Goal: Register for event/course

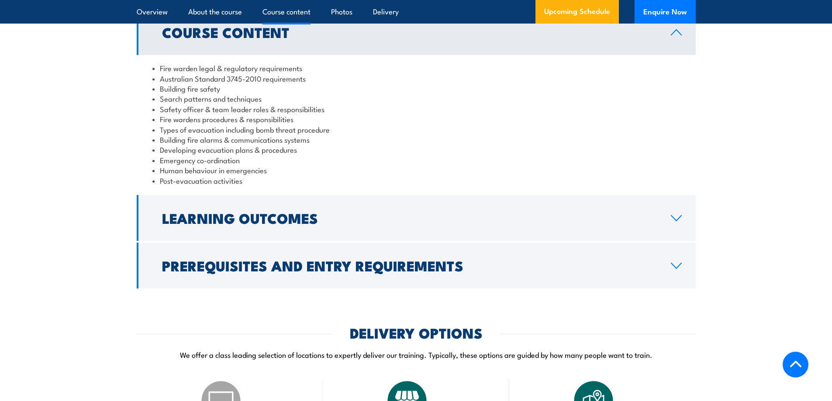
scroll to position [917, 0]
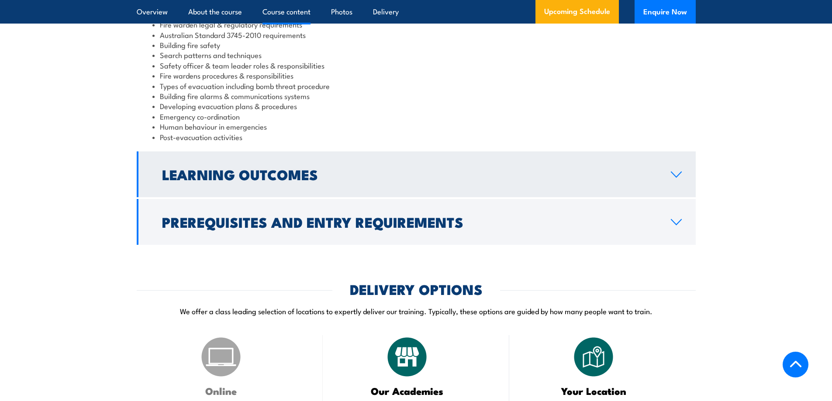
click at [396, 196] on link "Learning Outcomes" at bounding box center [416, 175] width 559 height 46
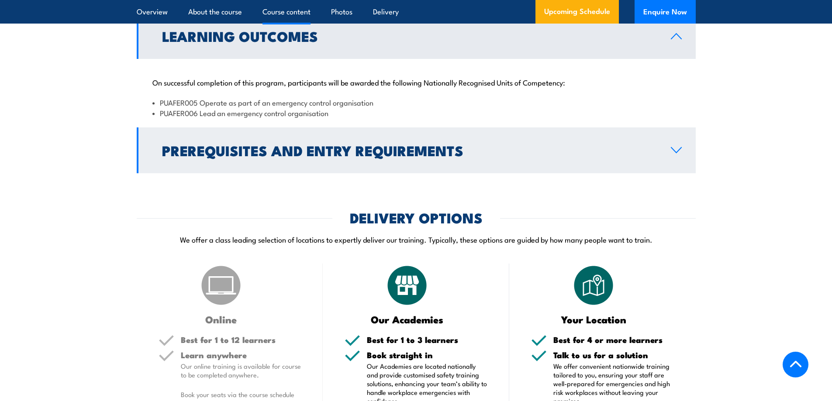
click at [389, 172] on link "Prerequisites and Entry Requirements" at bounding box center [416, 151] width 559 height 46
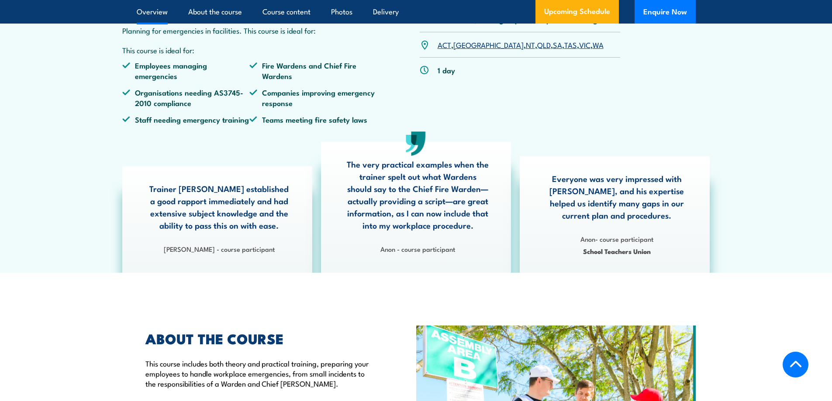
scroll to position [218, 0]
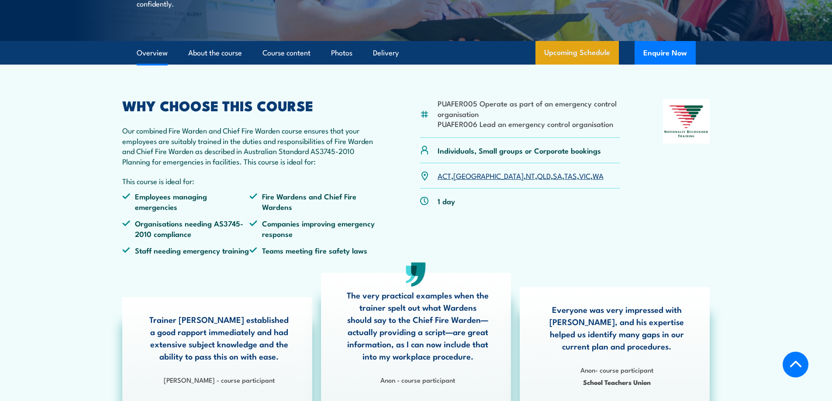
click at [579, 65] on link "Upcoming Schedule" at bounding box center [576, 53] width 83 height 24
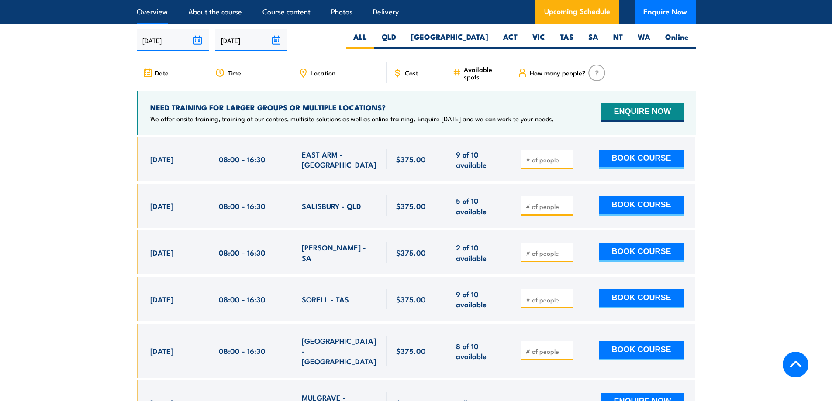
scroll to position [218, 0]
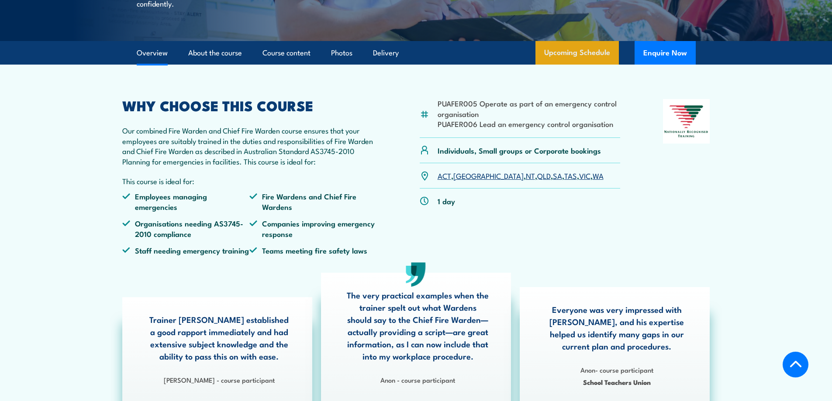
click at [583, 65] on link "Upcoming Schedule" at bounding box center [576, 53] width 83 height 24
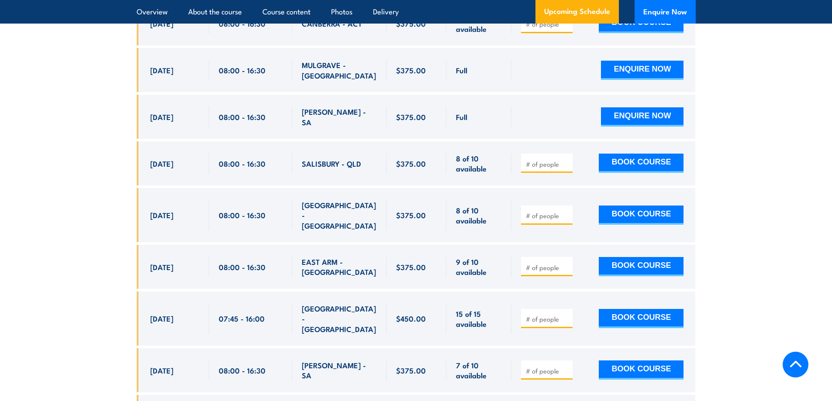
scroll to position [2433, 0]
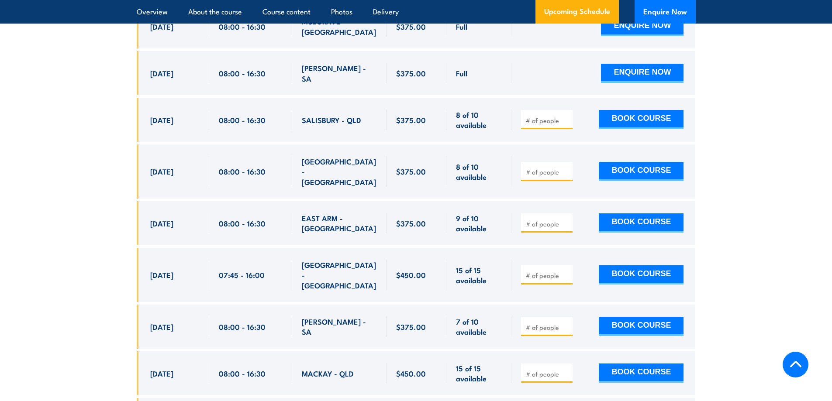
click at [529, 323] on input "number" at bounding box center [548, 327] width 44 height 9
type input "1"
click at [566, 323] on input "1" at bounding box center [548, 327] width 44 height 9
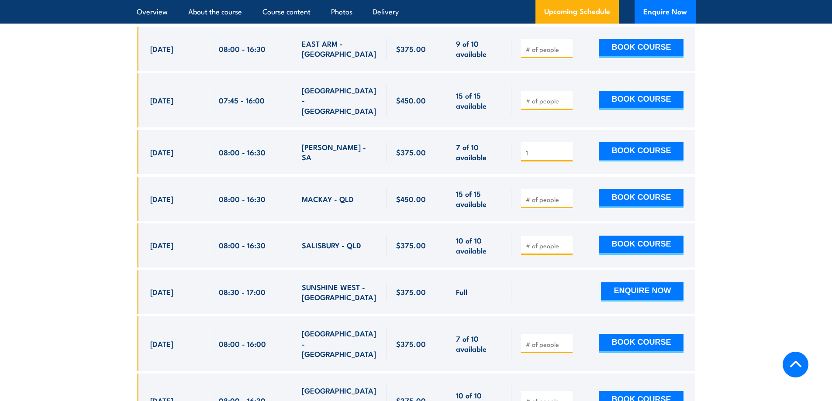
scroll to position [2564, 0]
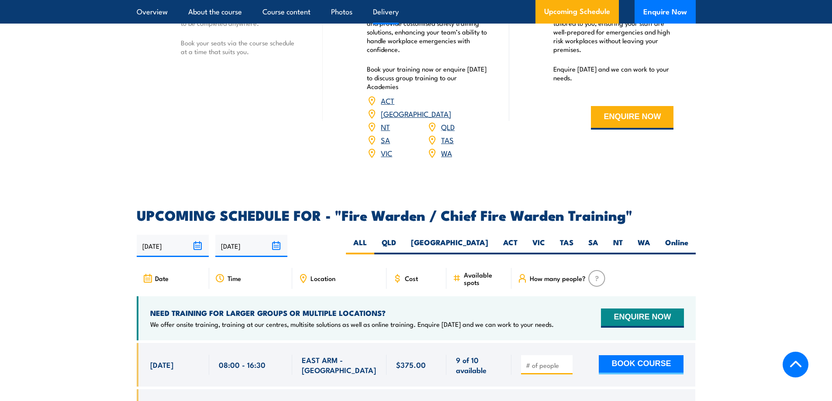
scroll to position [1397, 0]
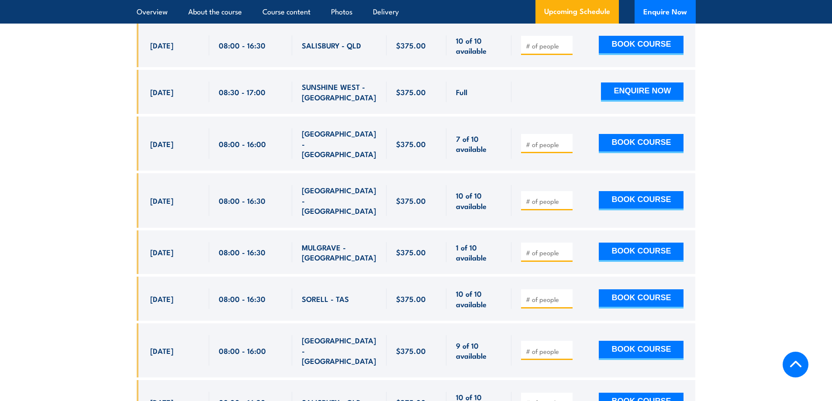
scroll to position [2839, 0]
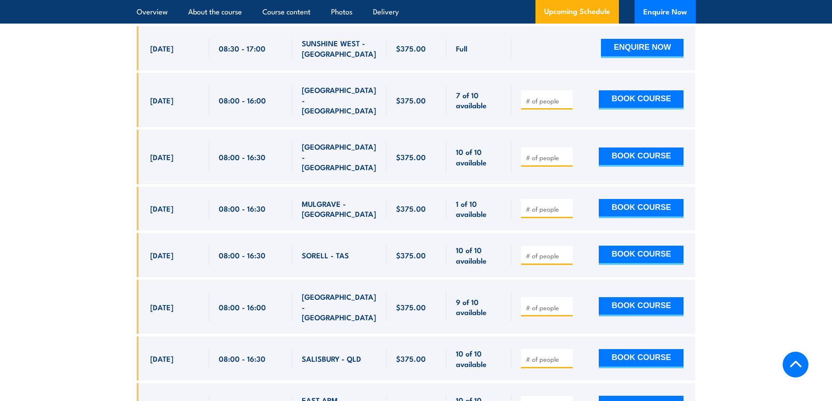
type input "1"
